Goal: Information Seeking & Learning: Learn about a topic

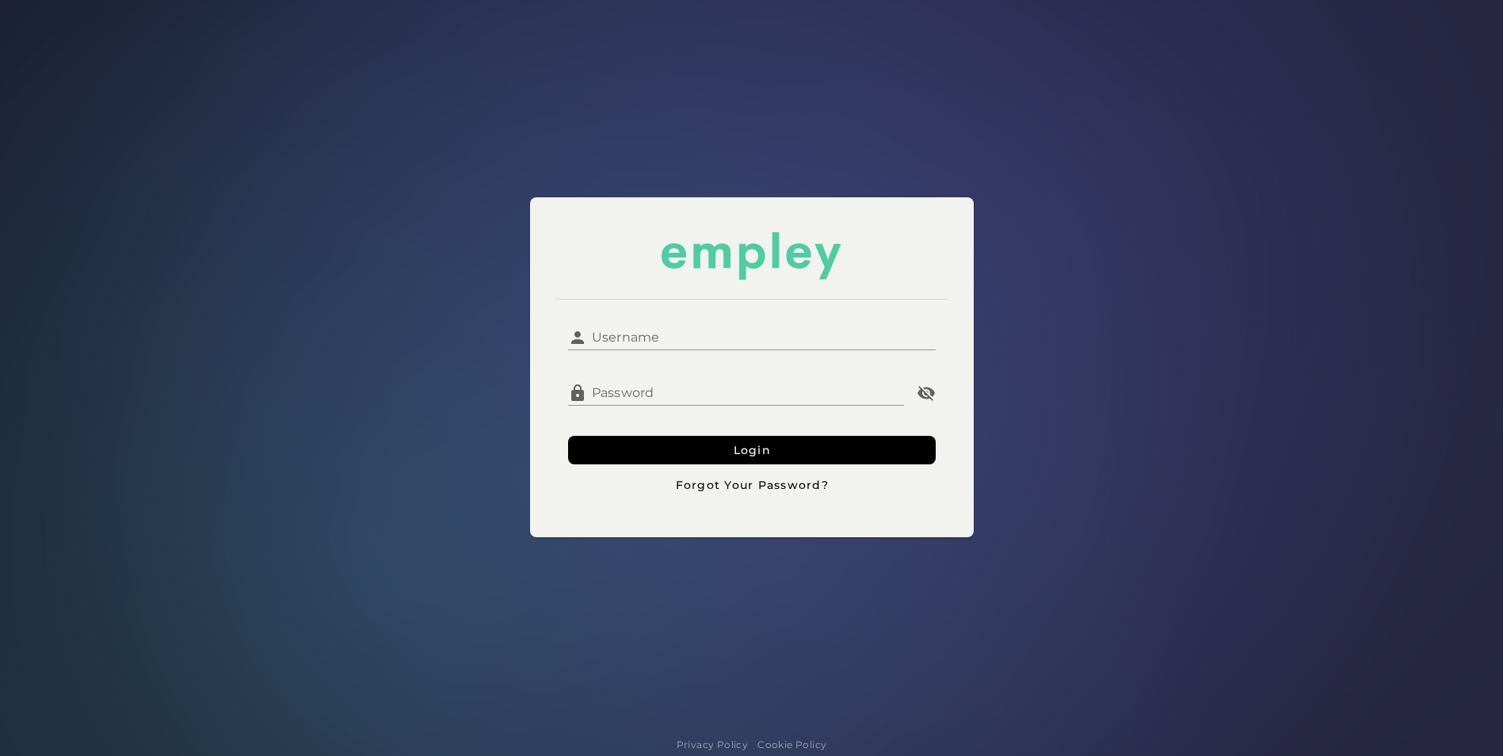
type input "******"
click at [628, 344] on input "******" at bounding box center [761, 331] width 349 height 38
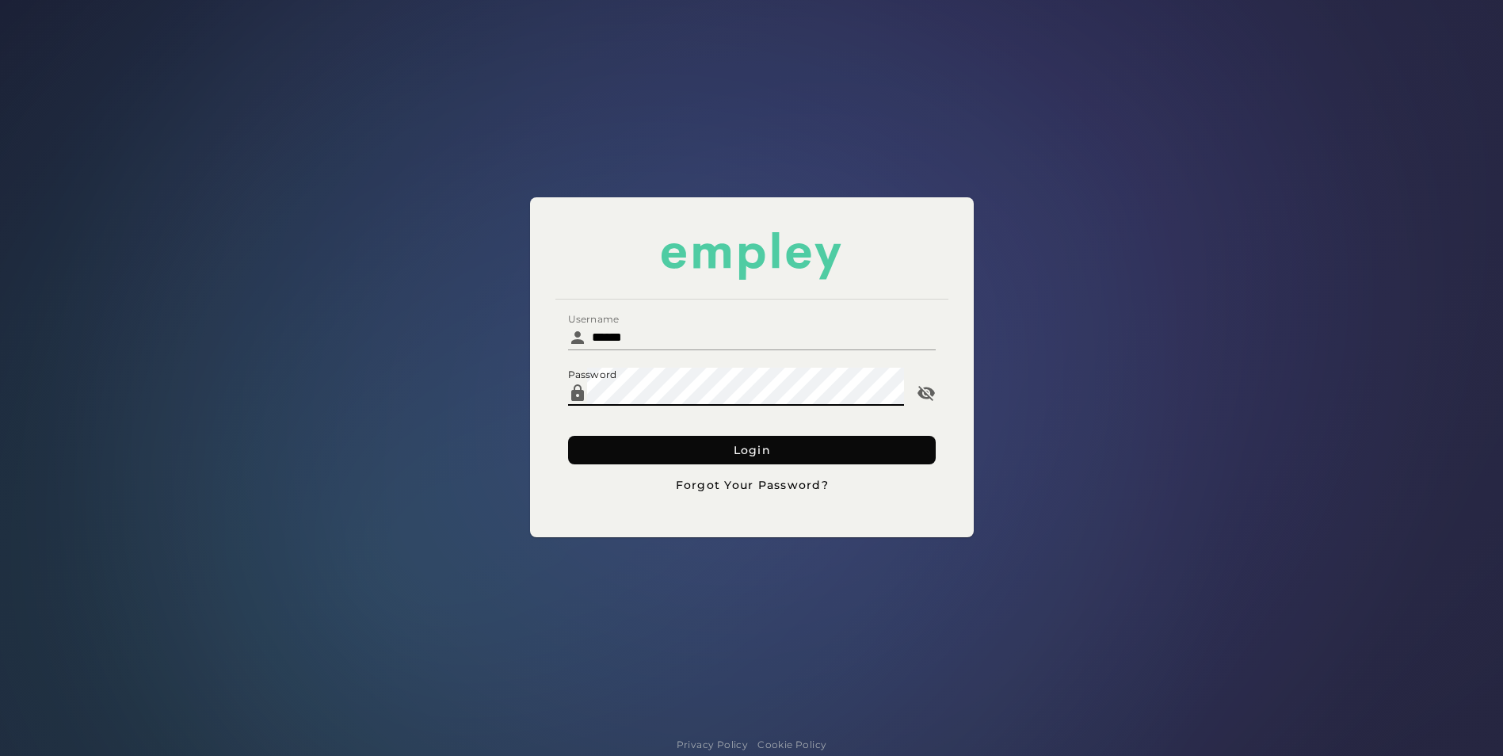
click at [674, 455] on button "Login" at bounding box center [752, 450] width 368 height 29
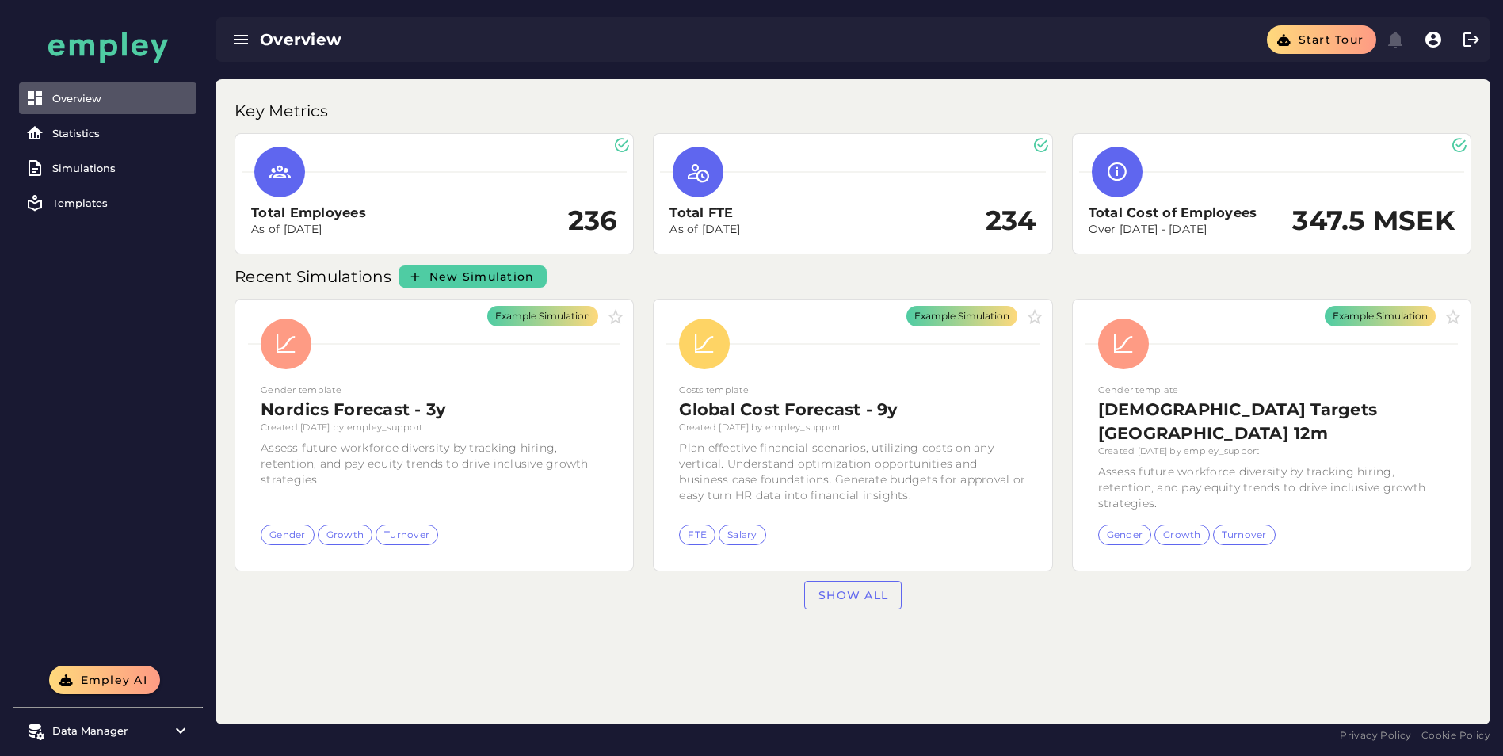
click at [843, 130] on div "Total FTE As of [DATE] 234" at bounding box center [852, 194] width 418 height 140
click at [118, 139] on link "Statistics" at bounding box center [107, 133] width 177 height 32
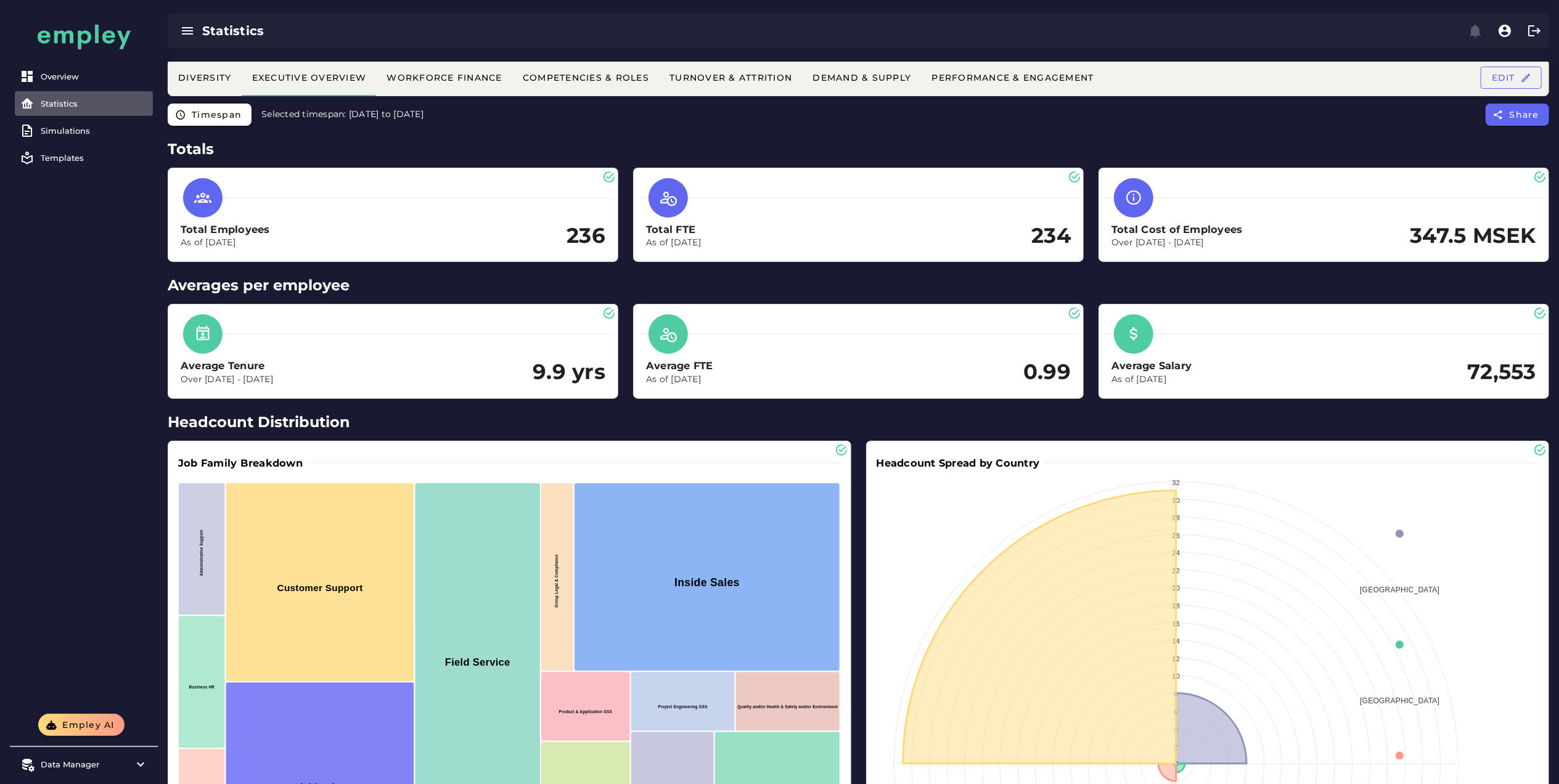
drag, startPoint x: 1130, startPoint y: 0, endPoint x: 615, endPoint y: 131, distance: 531.4
click at [615, 131] on div "Timespan Selected timespan: [DATE] to [DATE] Share" at bounding box center [858, 118] width 1401 height 30
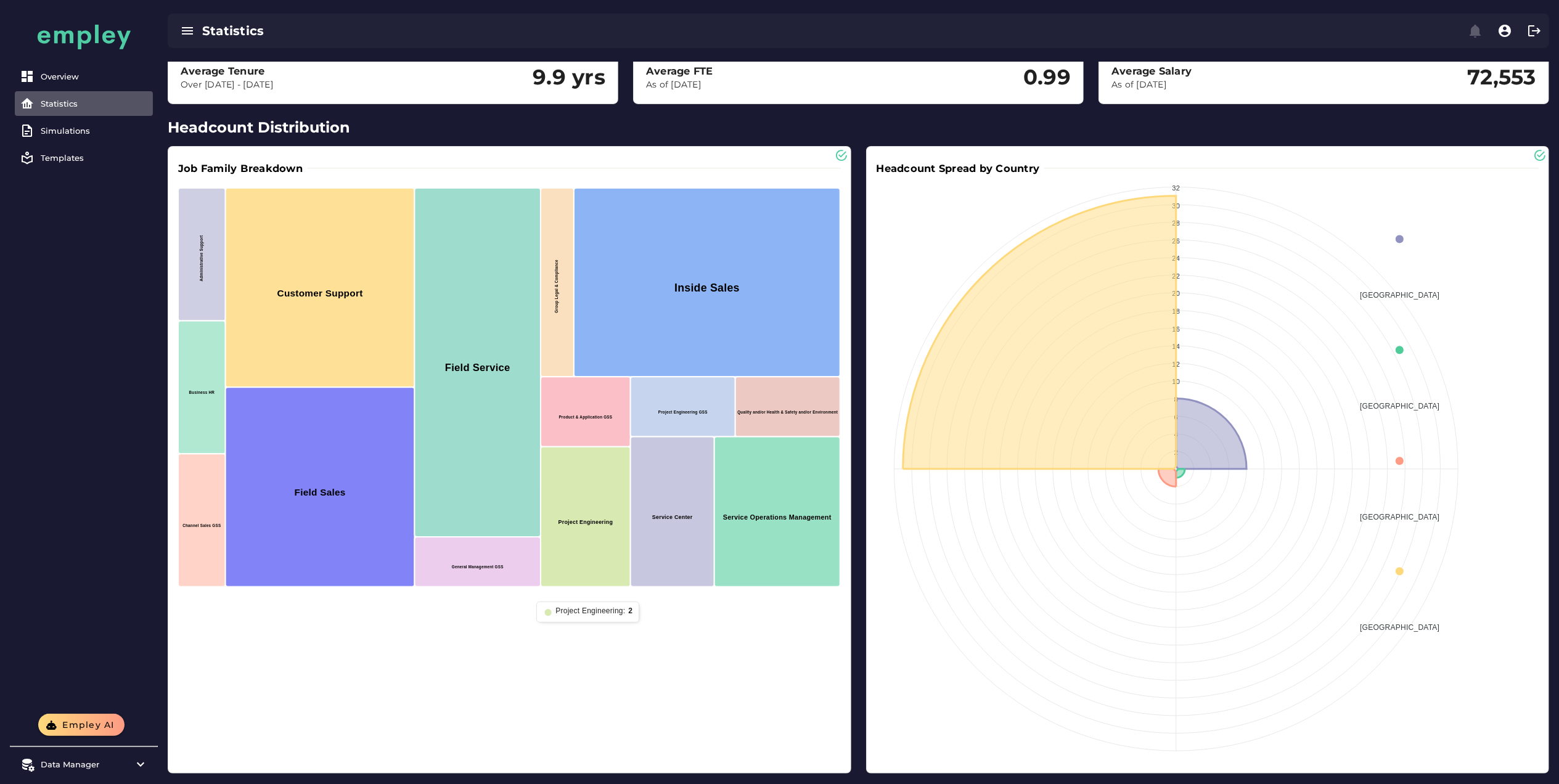
scroll to position [296, 0]
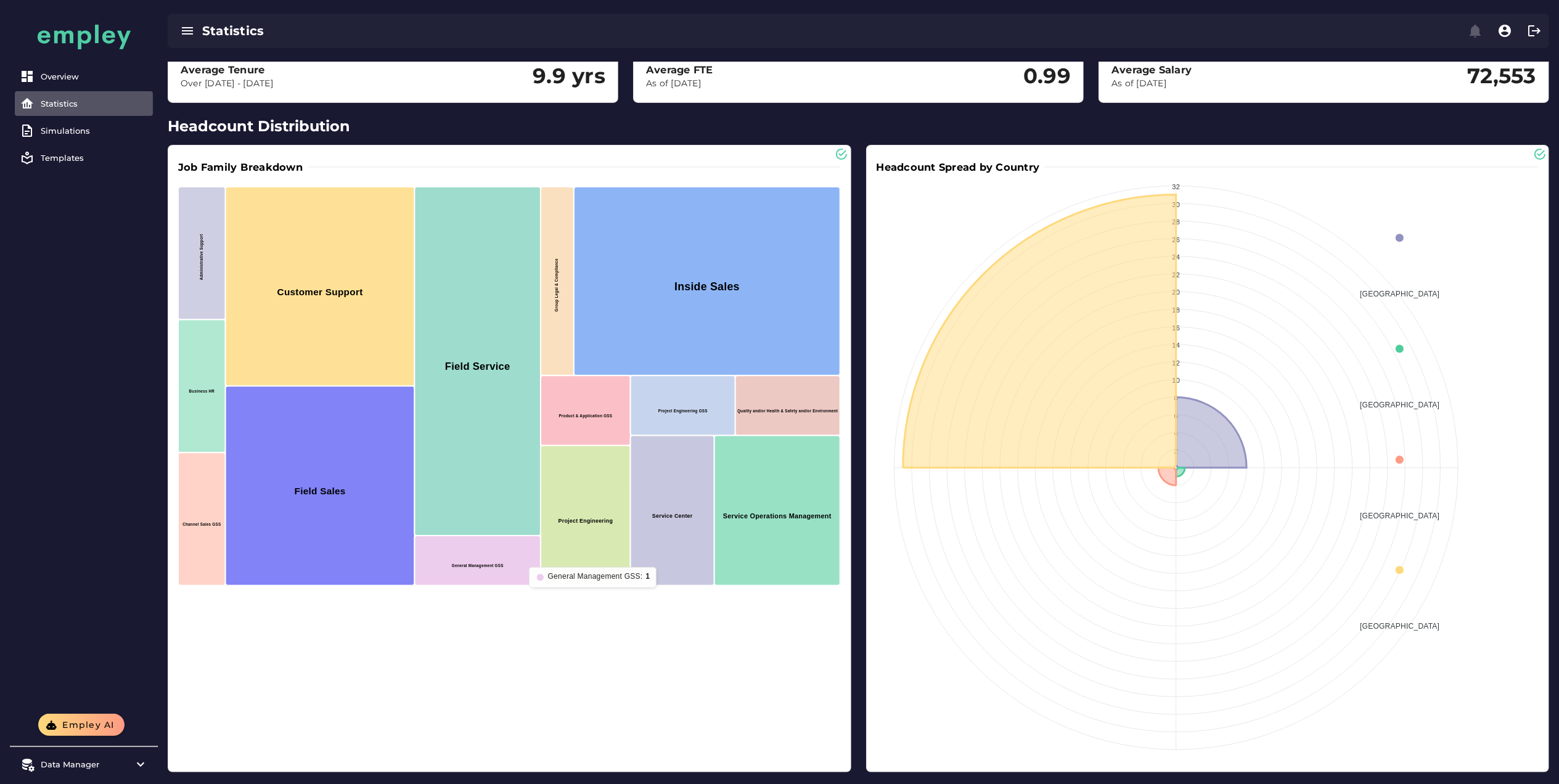
click at [1168, 570] on div "[GEOGRAPHIC_DATA] [GEOGRAPHIC_DATA] [GEOGRAPHIC_DATA] [GEOGRAPHIC_DATA]" at bounding box center [1400, 412] width 271 height 446
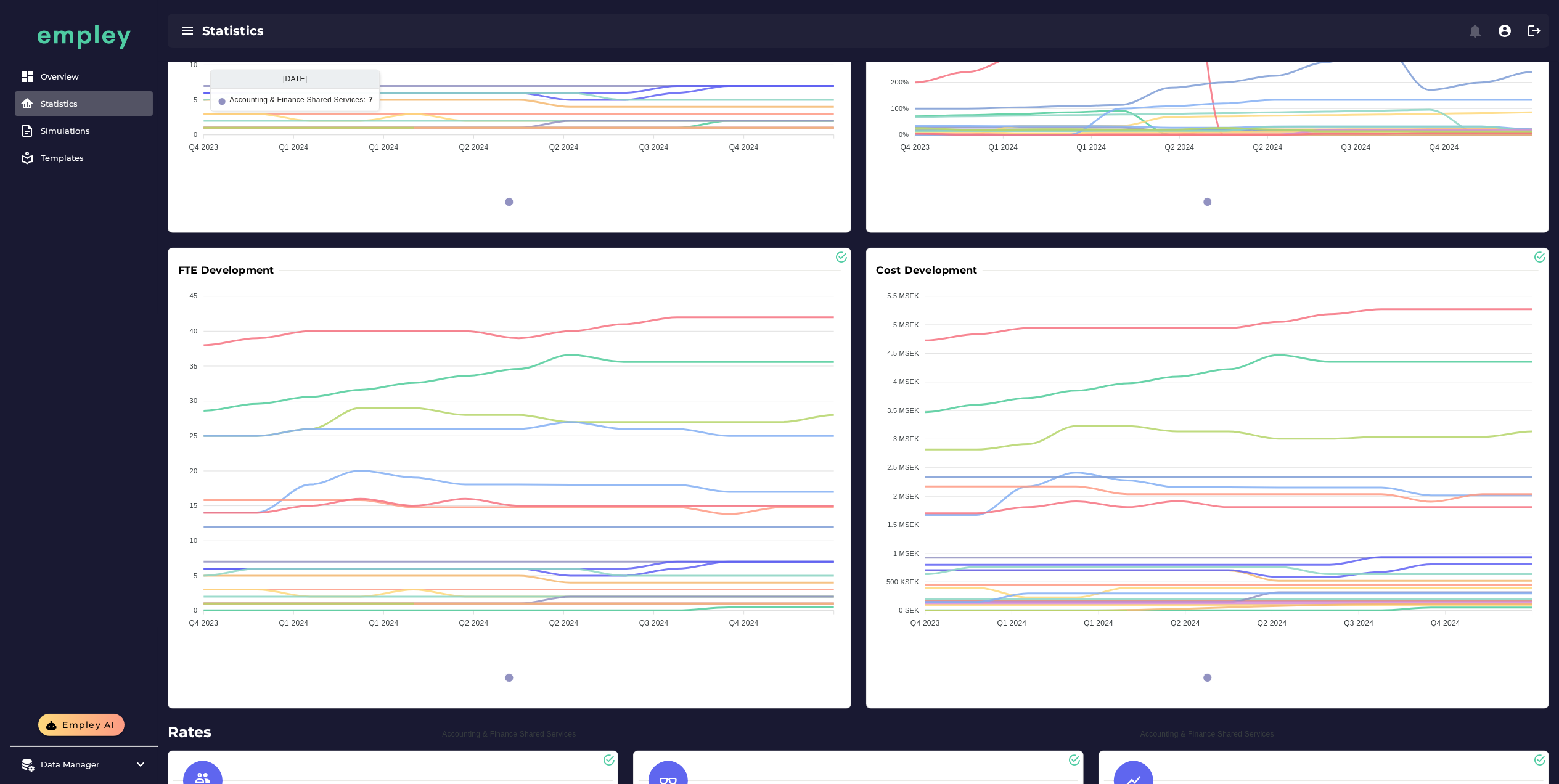
scroll to position [1339, 0]
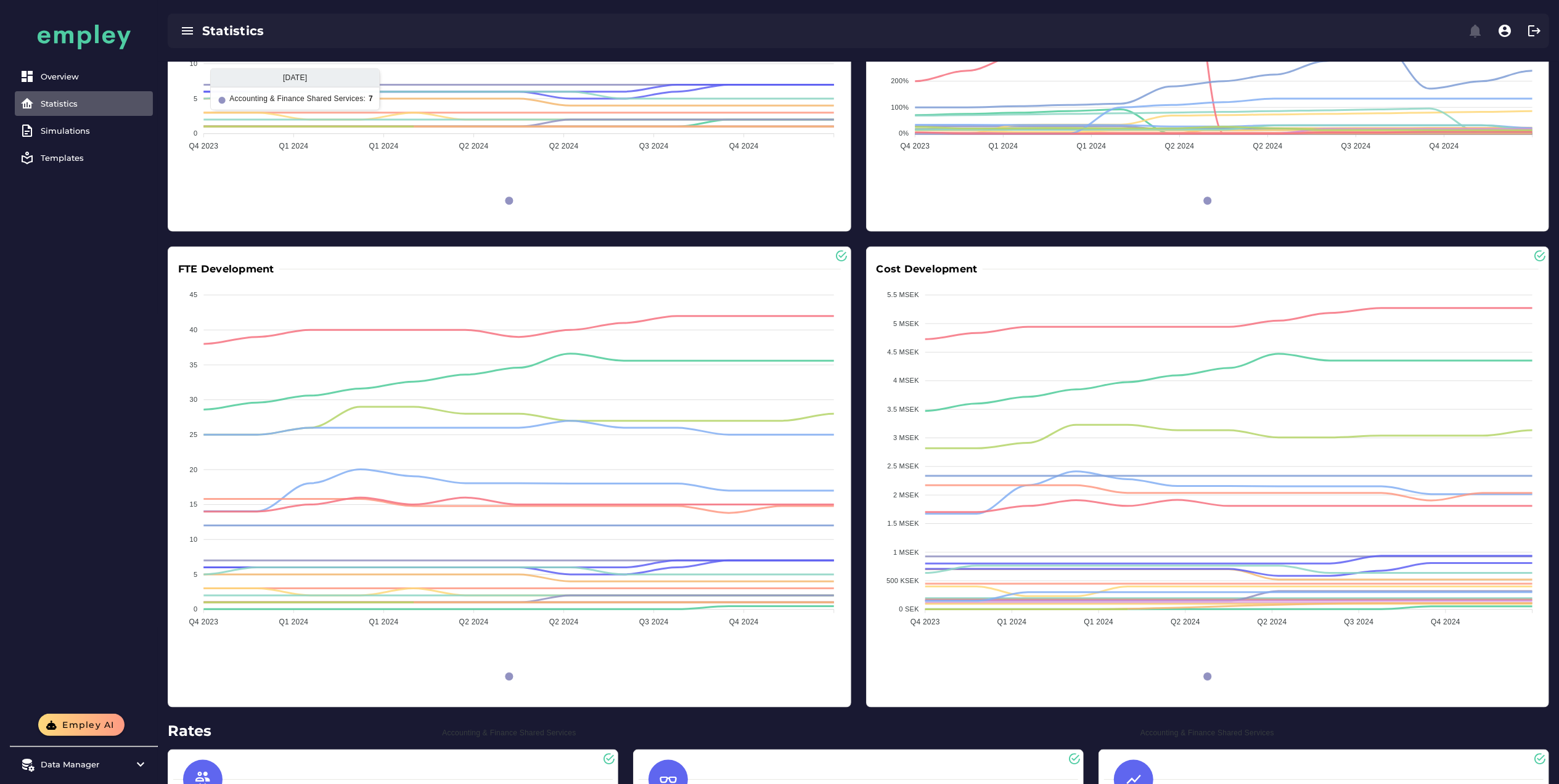
click at [132, 368] on div "Overview Statistics Simulations Templates" at bounding box center [84, 357] width 148 height 714
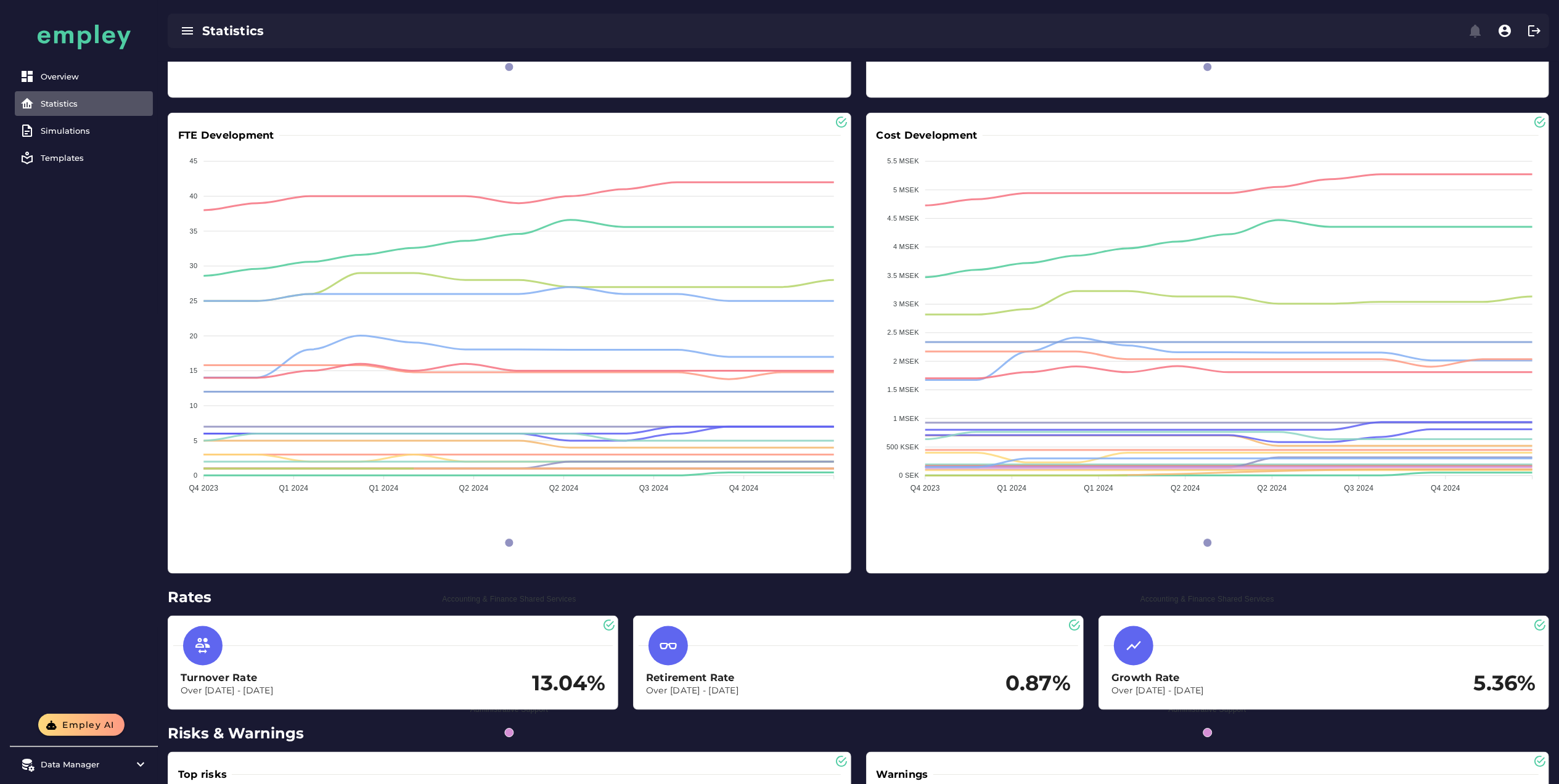
scroll to position [1473, 0]
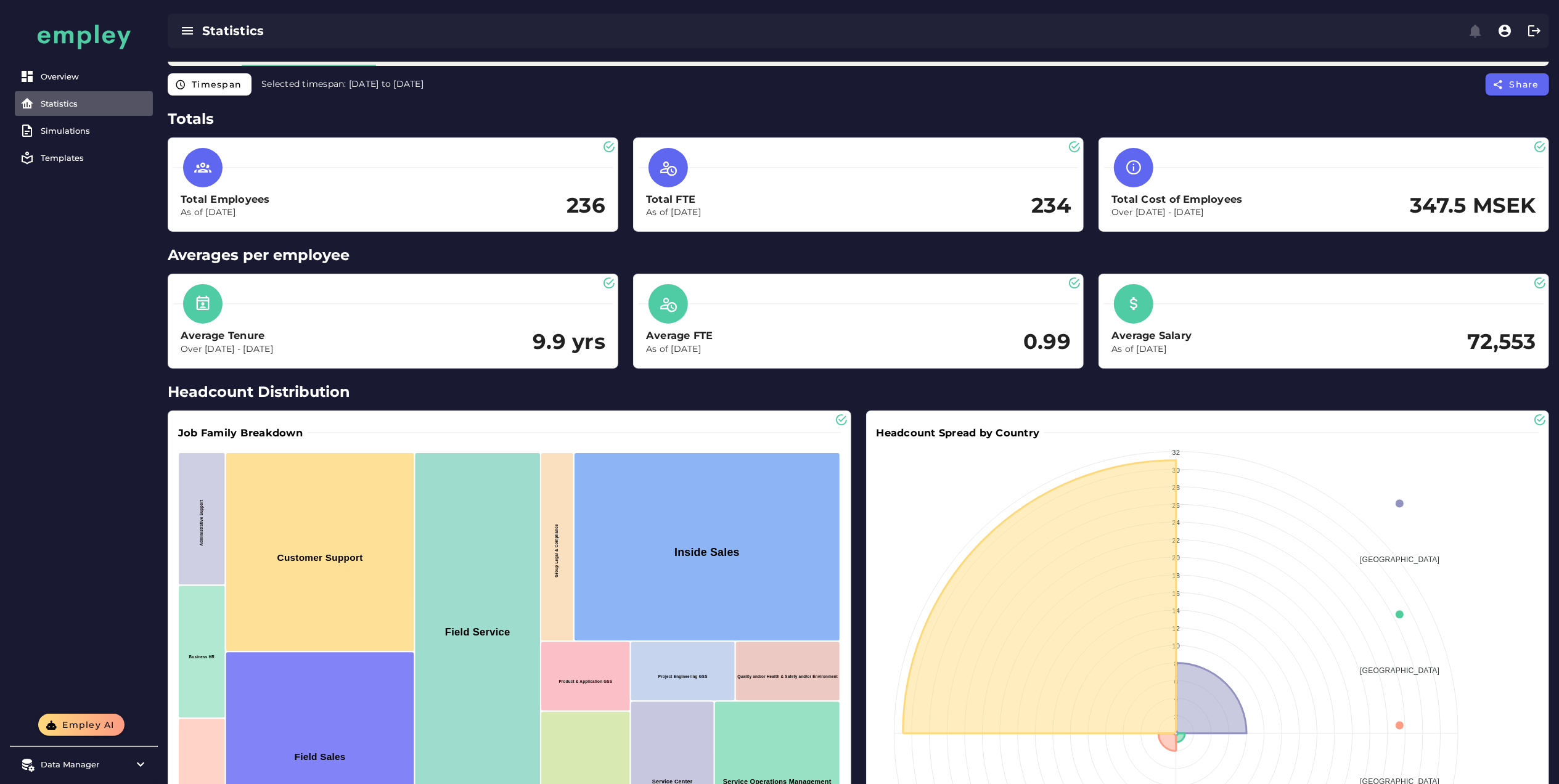
scroll to position [0, 0]
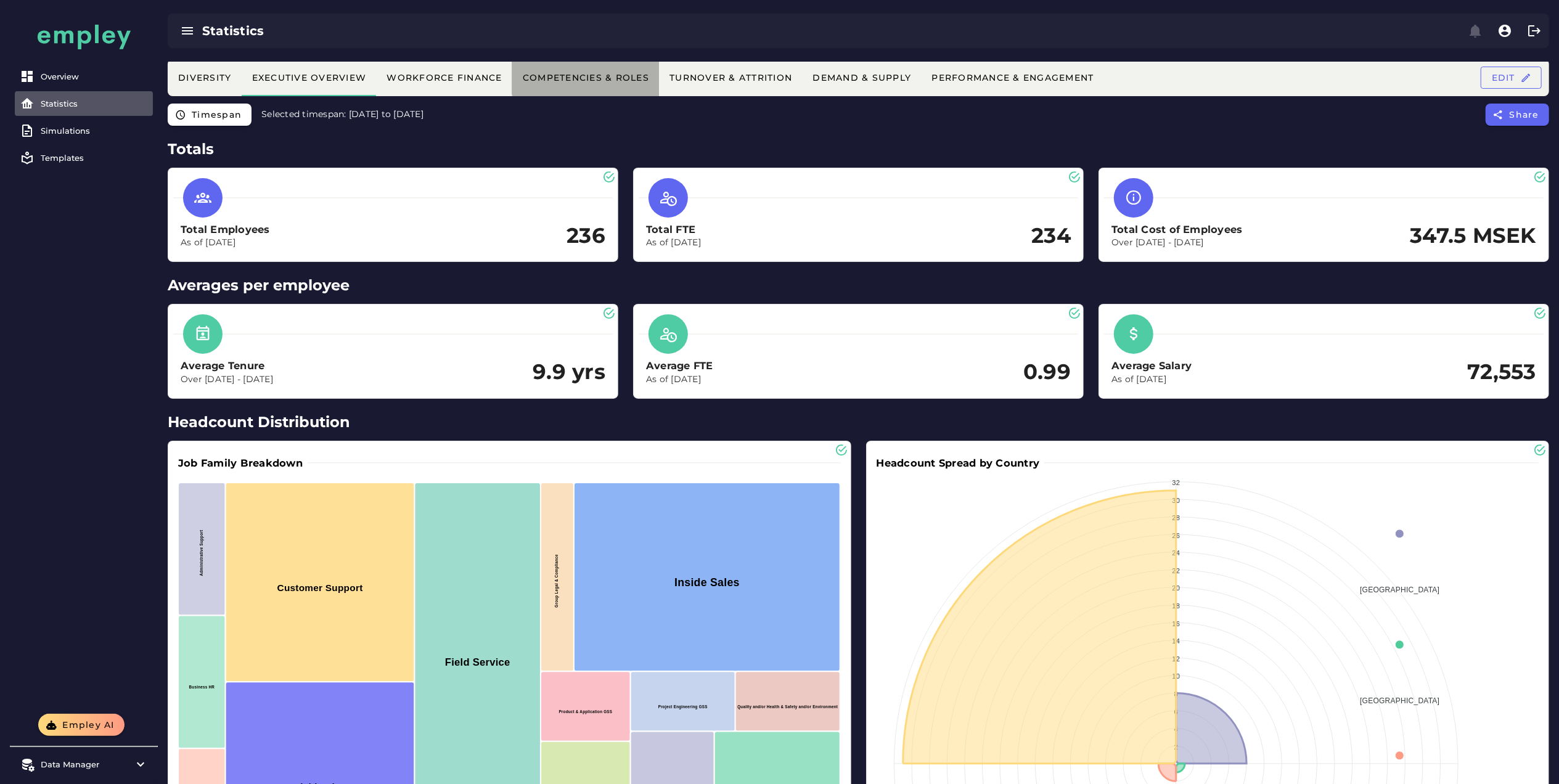
click at [548, 79] on div "Competencies & Roles" at bounding box center [585, 78] width 127 height 11
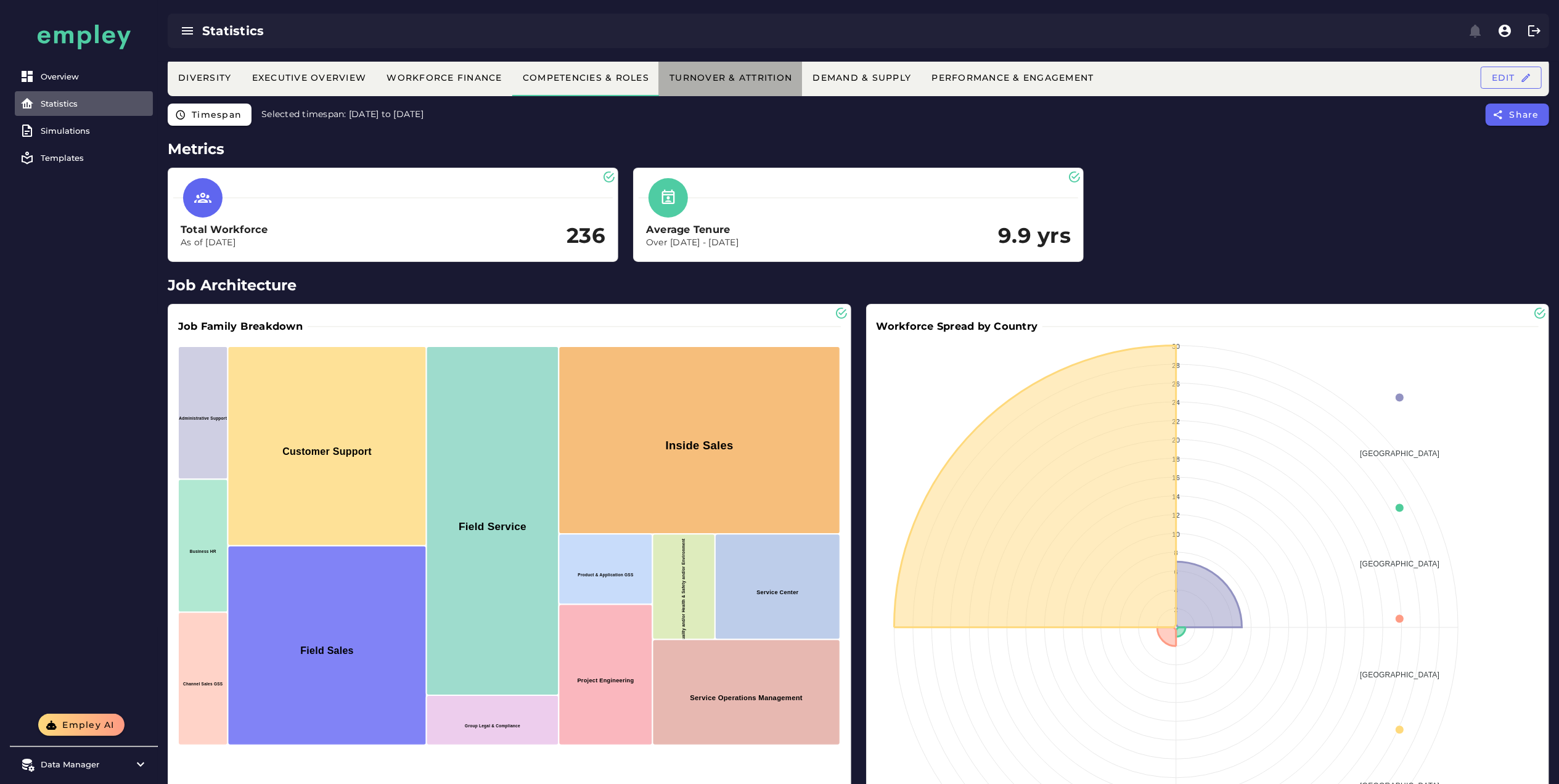
click at [726, 79] on div "Turnover & Attrition" at bounding box center [730, 78] width 123 height 11
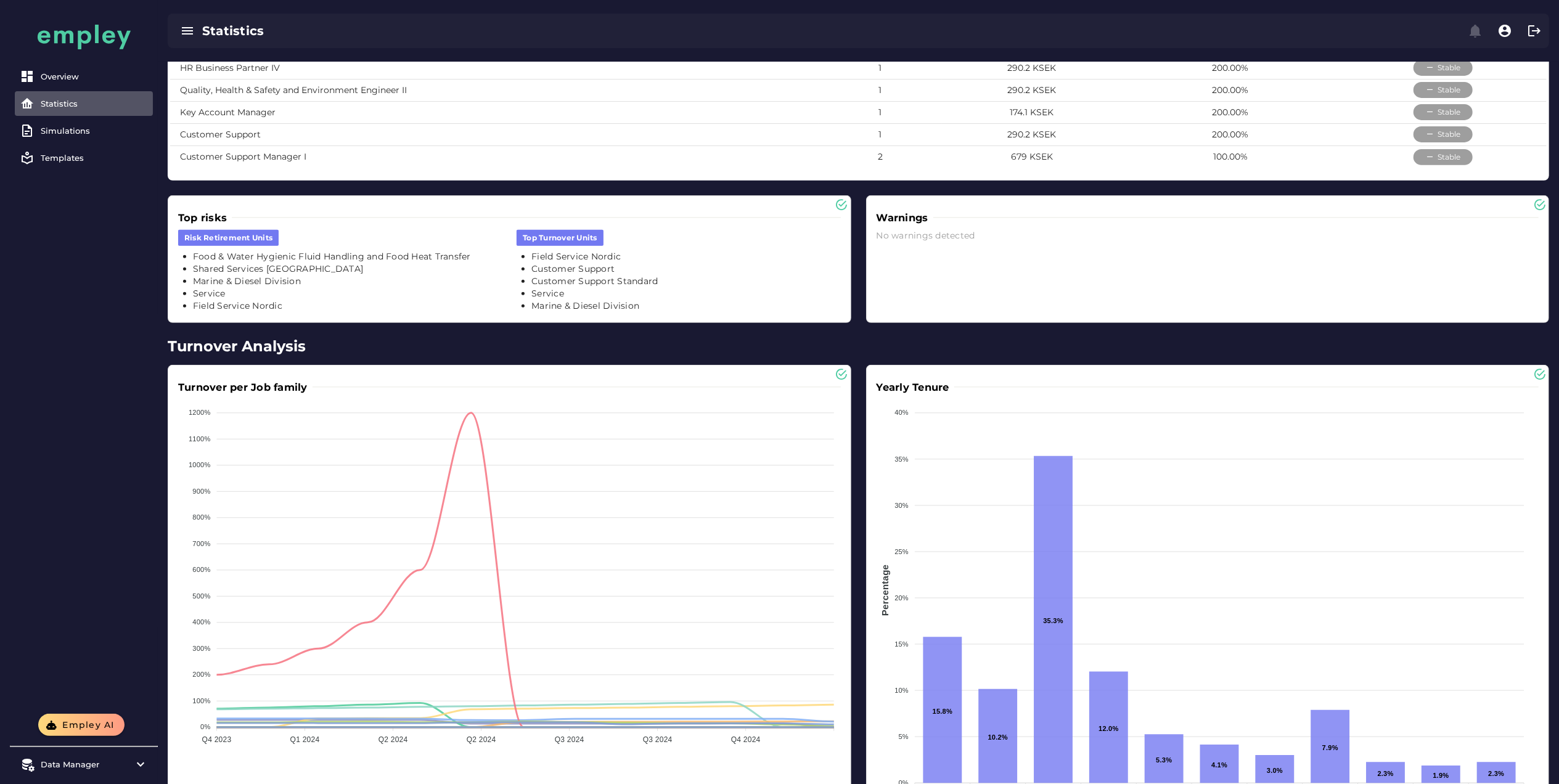
scroll to position [498, 0]
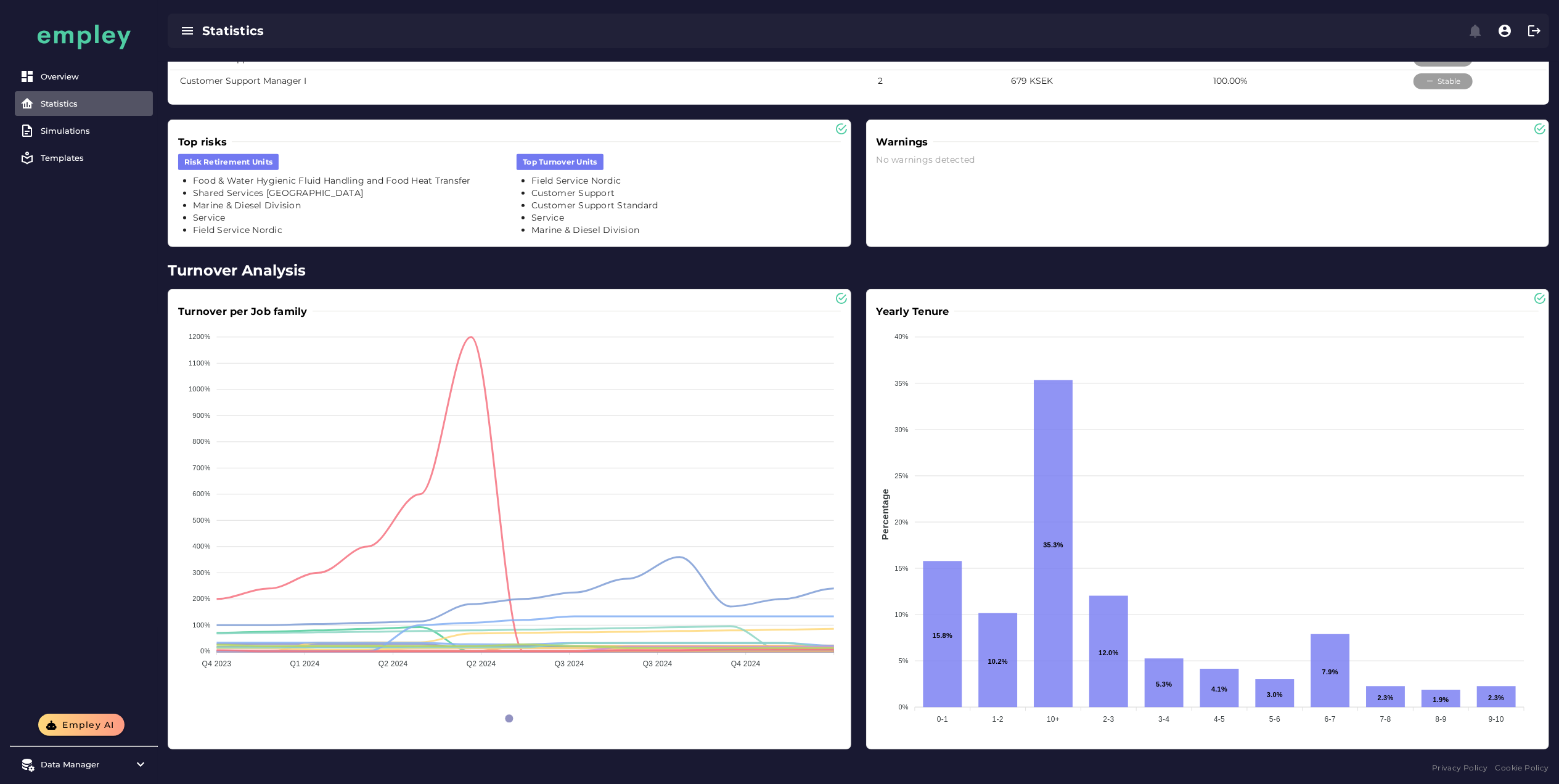
click at [1166, 268] on h2 "Turnover Analysis" at bounding box center [859, 271] width 1382 height 23
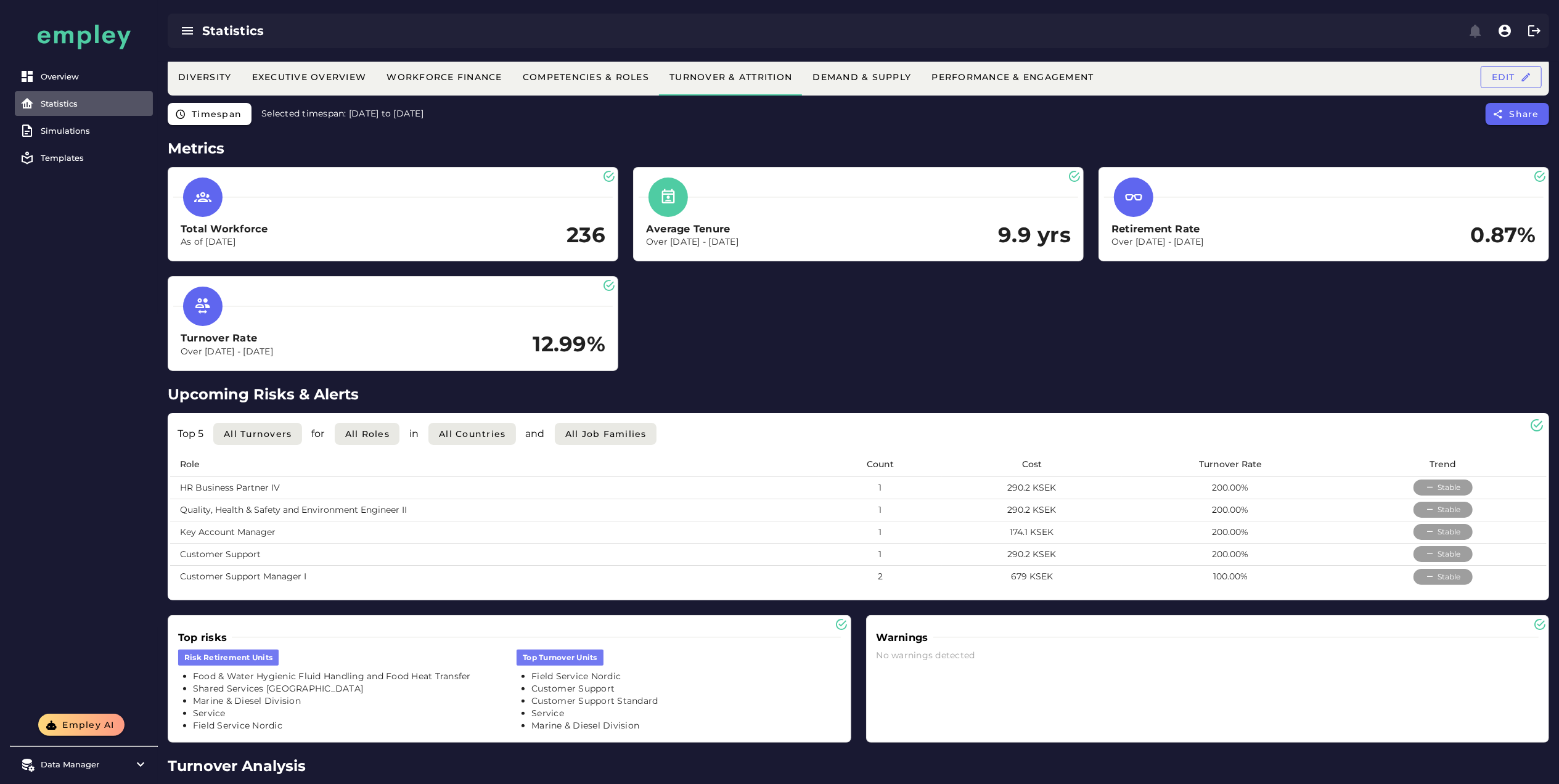
scroll to position [0, 0]
click at [881, 79] on div "Demand & Supply" at bounding box center [862, 78] width 100 height 11
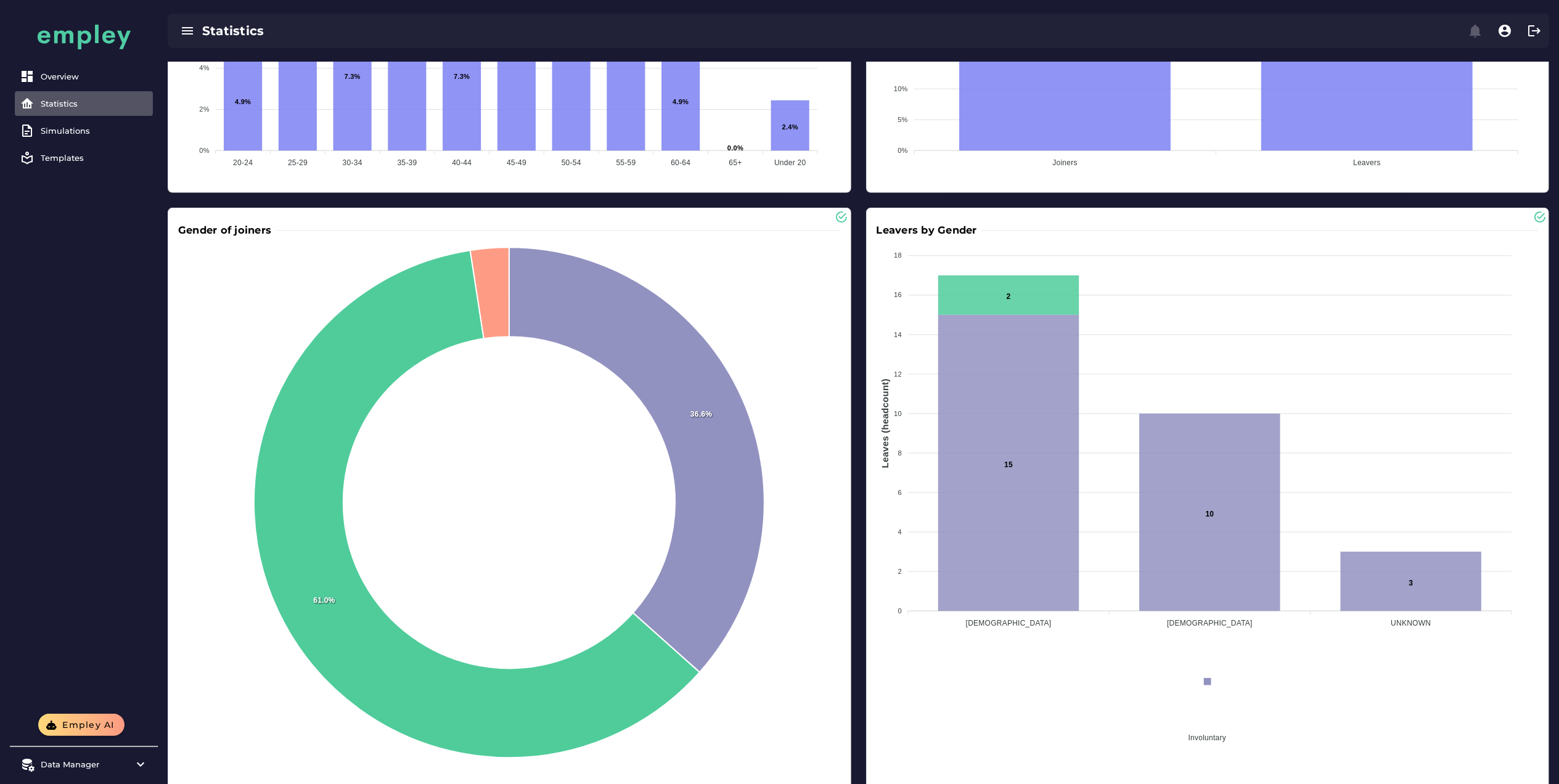
scroll to position [733, 0]
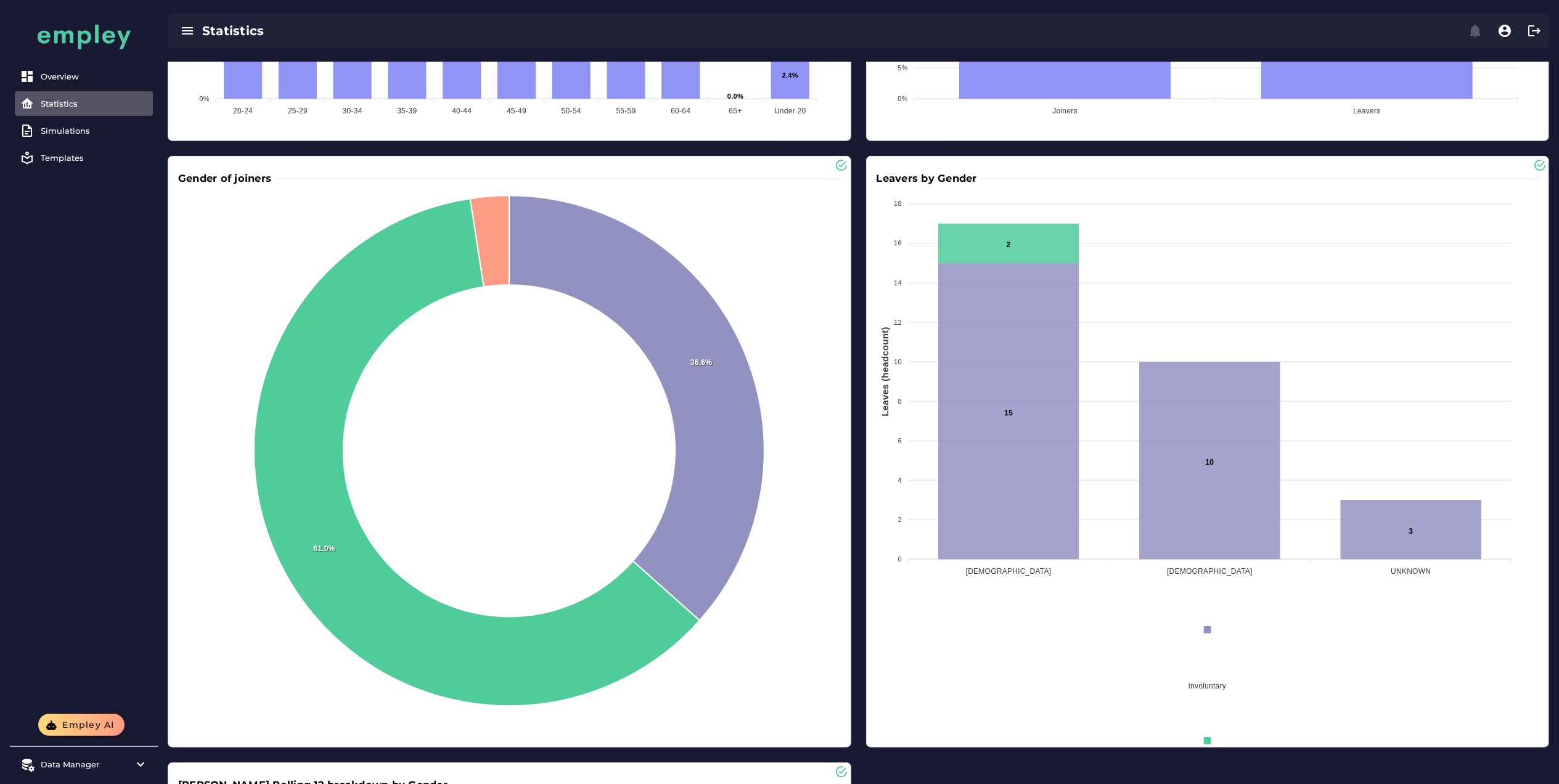
click at [1168, 570] on div "Leavers by Gender 18 18 16 16 14 14 12 12 10 10 8 8 6 6 4 4 2 2 0 0 Leaves (hea…" at bounding box center [1207, 451] width 682 height 590
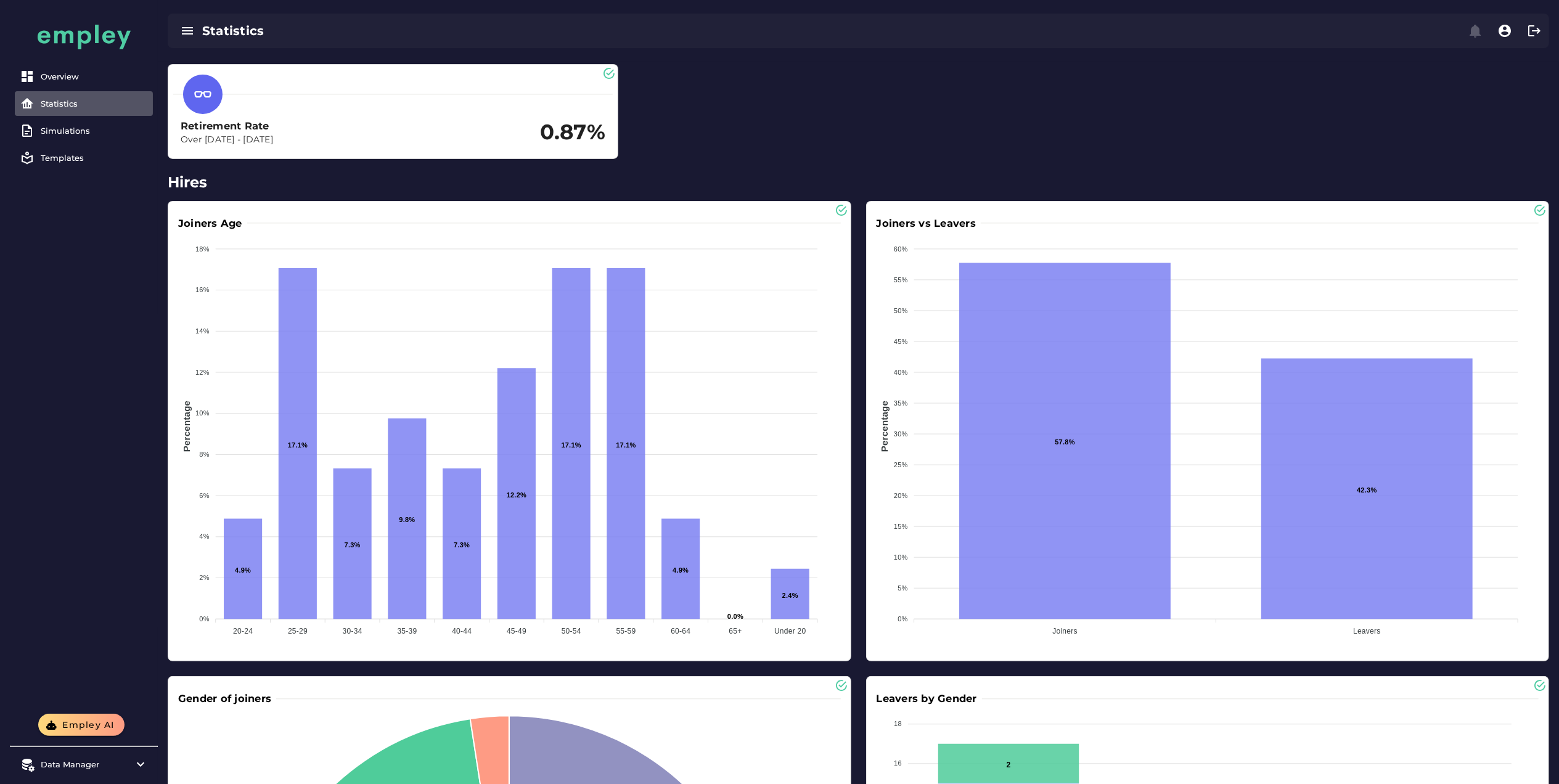
scroll to position [0, 0]
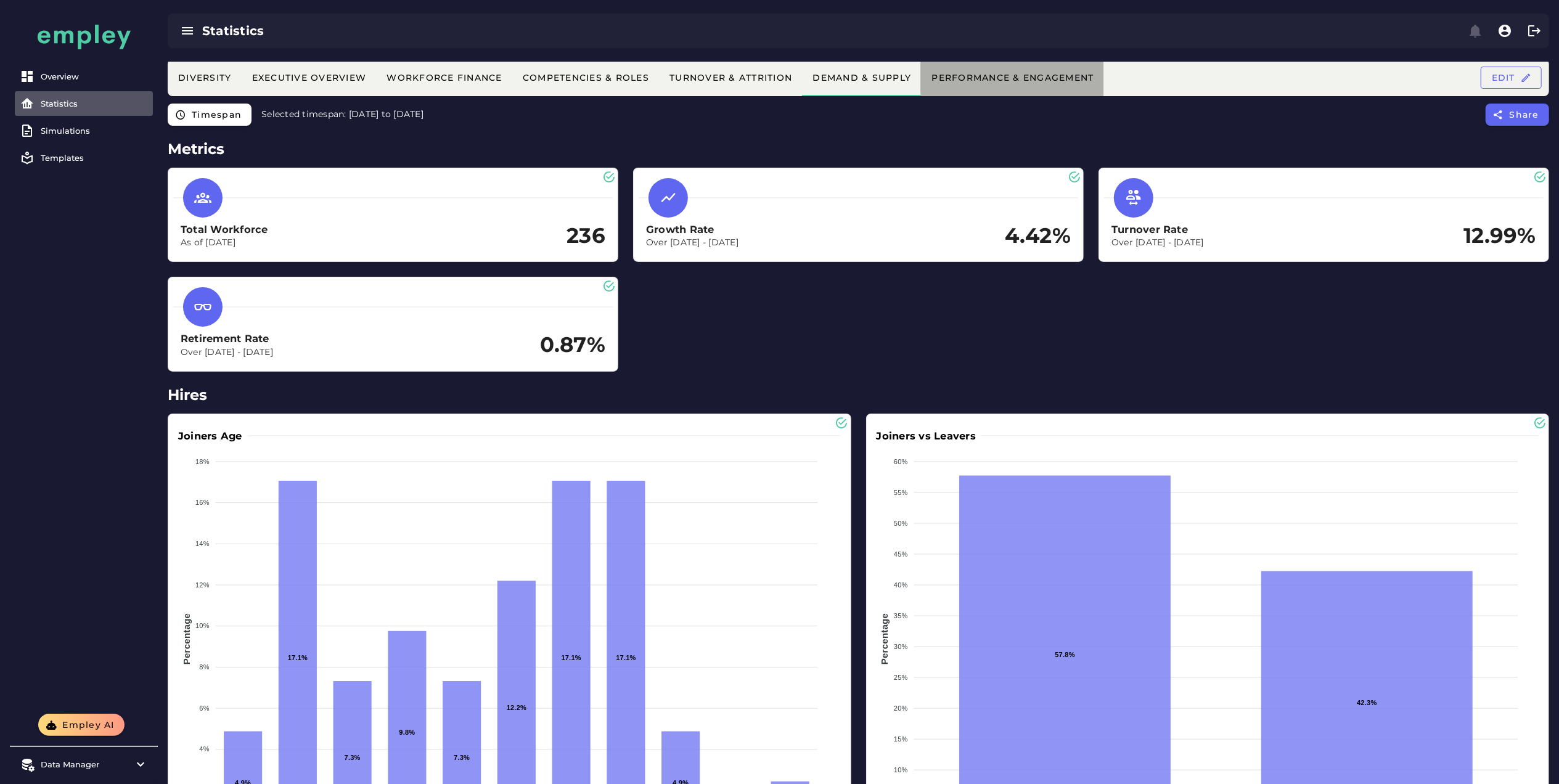
click at [1012, 76] on div "Performance & Engagement" at bounding box center [1011, 78] width 163 height 11
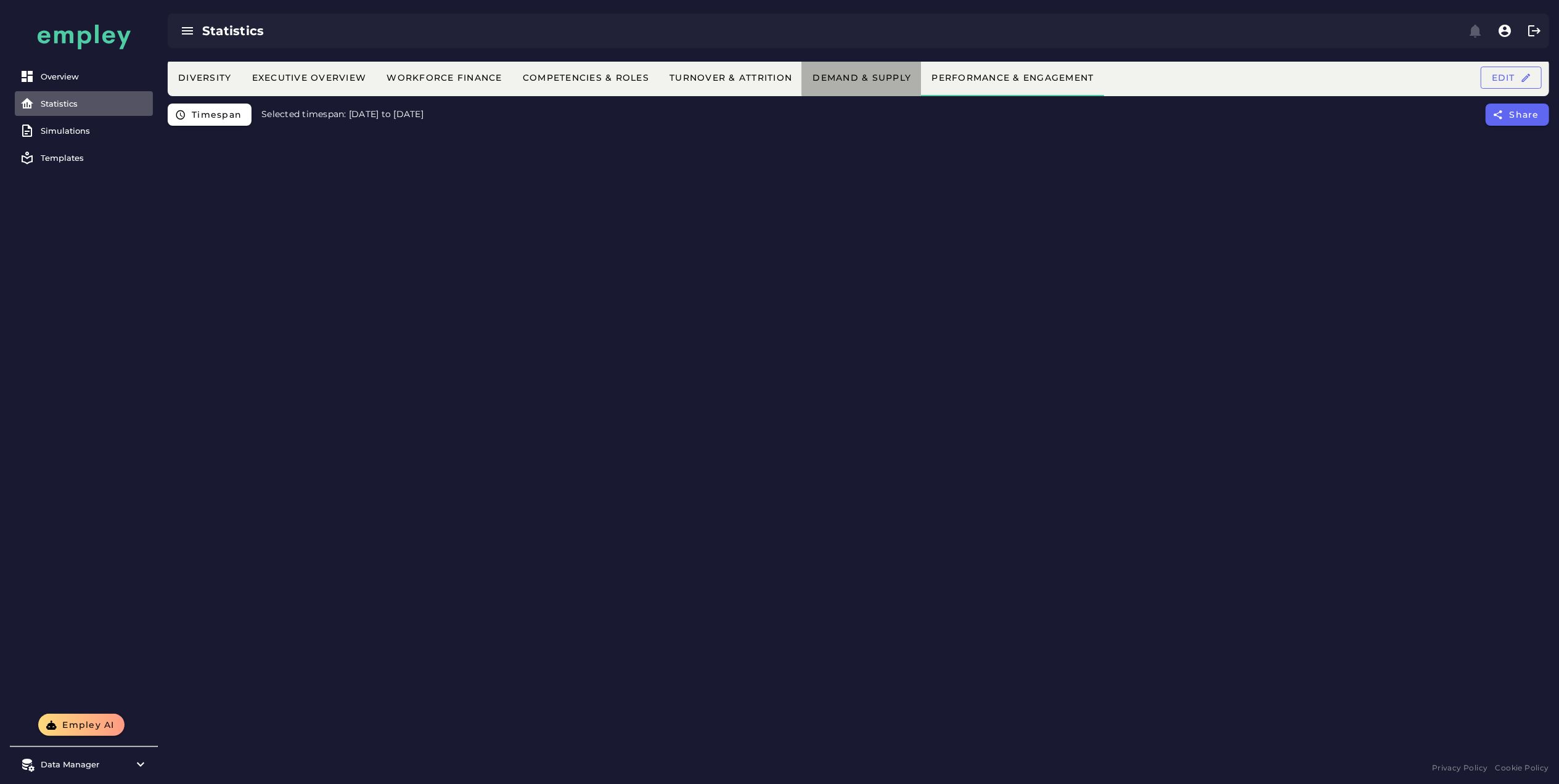
click at [847, 82] on div "Demand & Supply" at bounding box center [862, 78] width 100 height 11
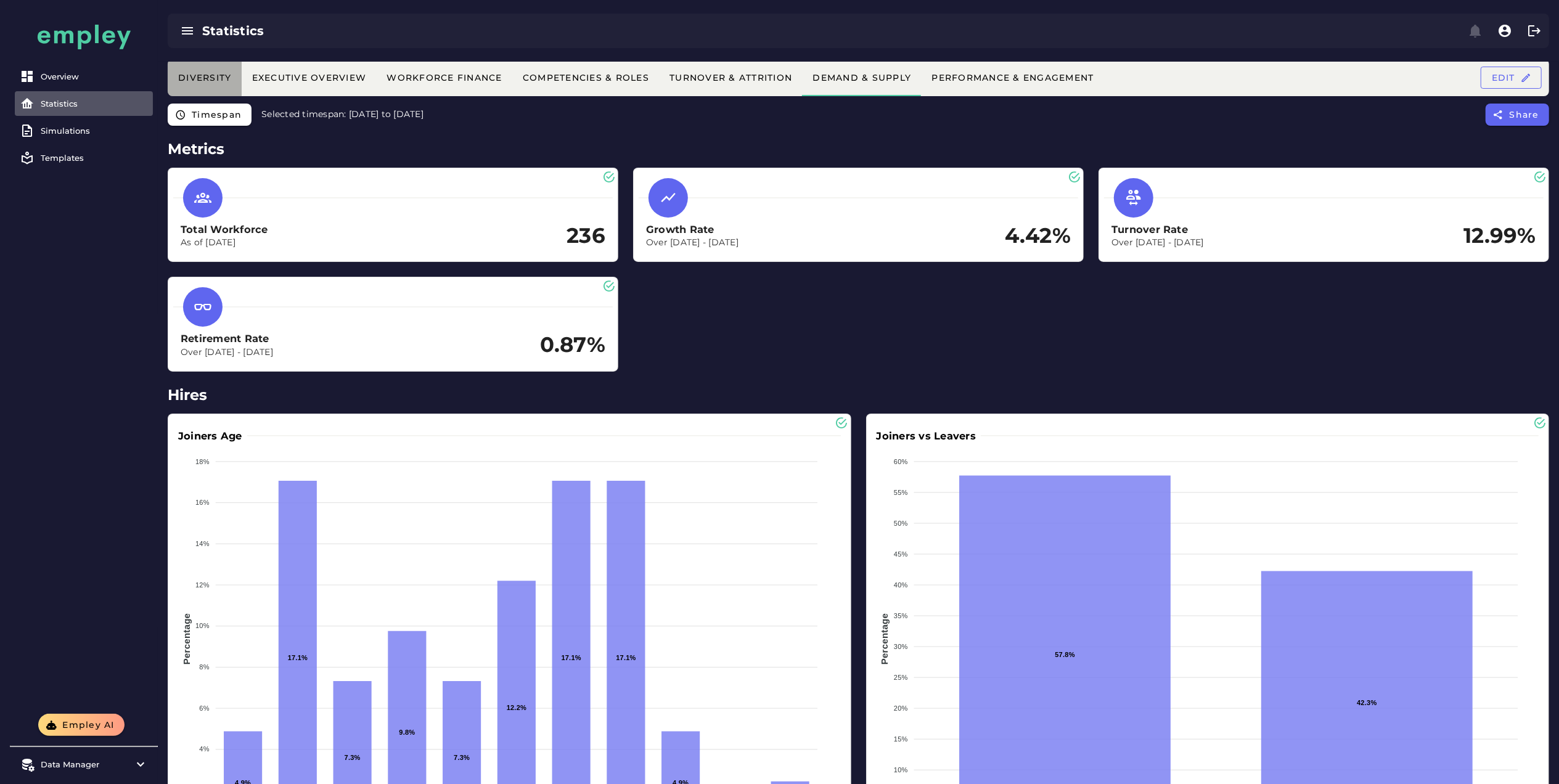
click at [205, 82] on div "Diversity" at bounding box center [205, 78] width 54 height 11
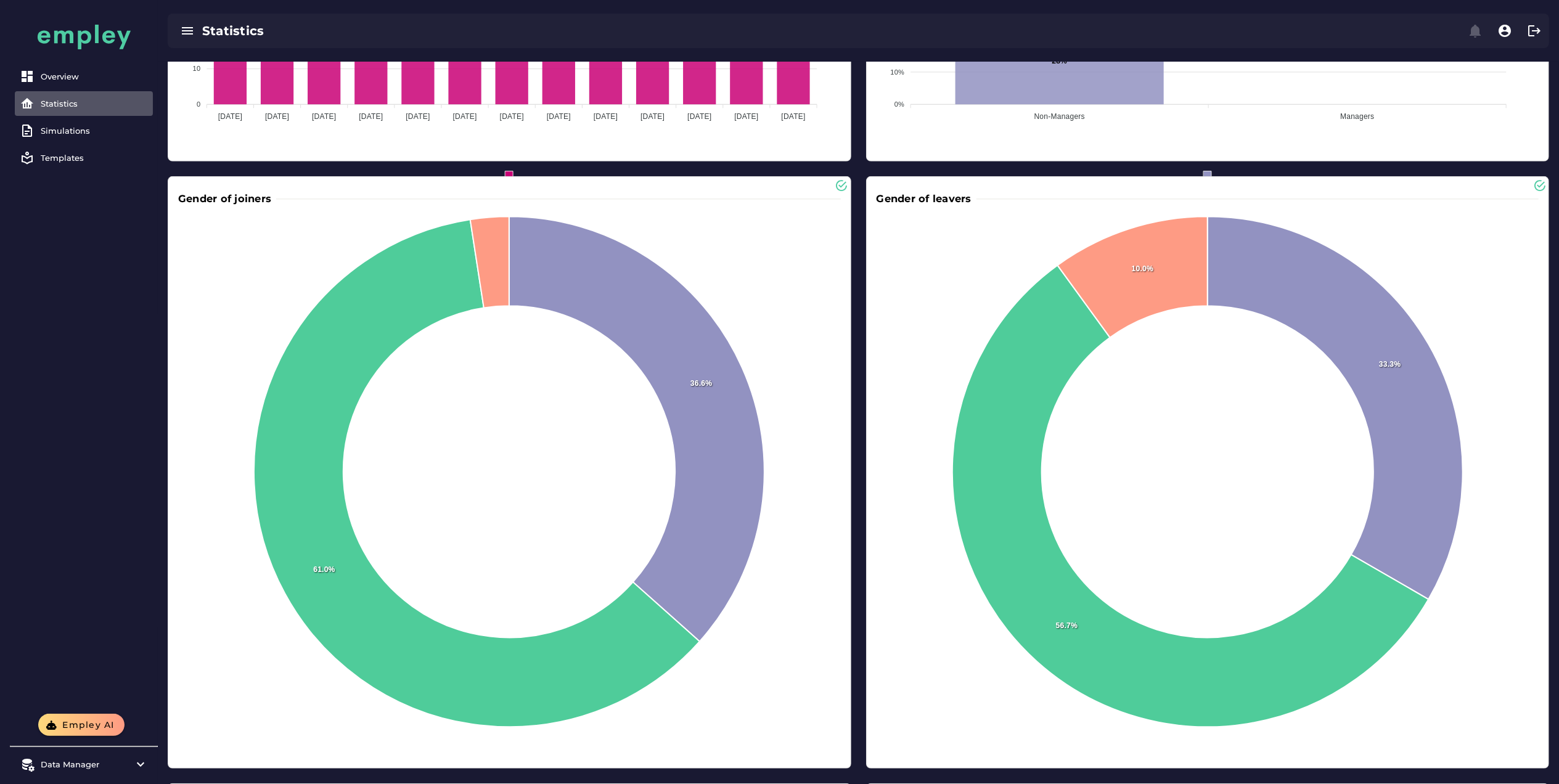
scroll to position [466, 0]
